Goal: Navigation & Orientation: Find specific page/section

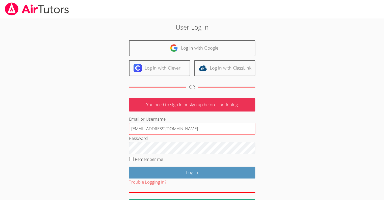
type input "[EMAIL_ADDRESS][DOMAIN_NAME]"
click at [129, 166] on input "Log in" at bounding box center [192, 172] width 126 height 12
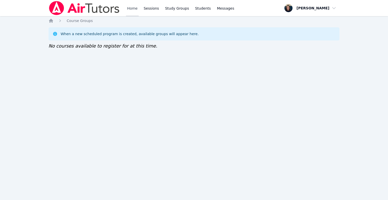
click at [126, 8] on link "Home" at bounding box center [132, 8] width 12 height 16
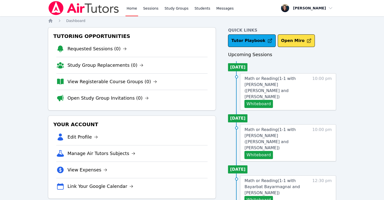
click at [179, 9] on link "Study Groups" at bounding box center [177, 8] width 26 height 16
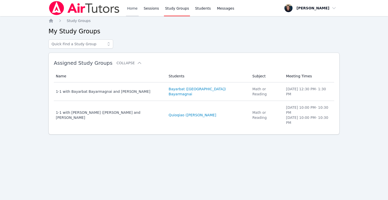
click at [135, 9] on link "Home" at bounding box center [132, 8] width 12 height 16
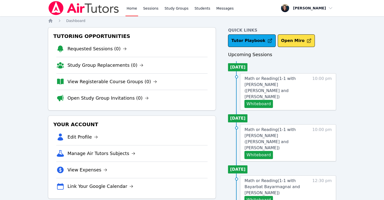
click at [59, 10] on img at bounding box center [83, 8] width 71 height 14
click at [114, 82] on link "View Registerable Course Groups (0)" at bounding box center [112, 81] width 90 height 7
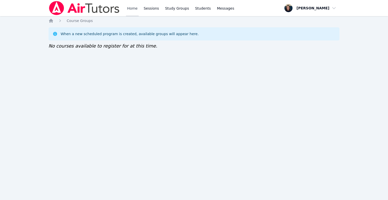
click at [133, 9] on link "Home" at bounding box center [132, 8] width 12 height 16
